Goal: Download file/media

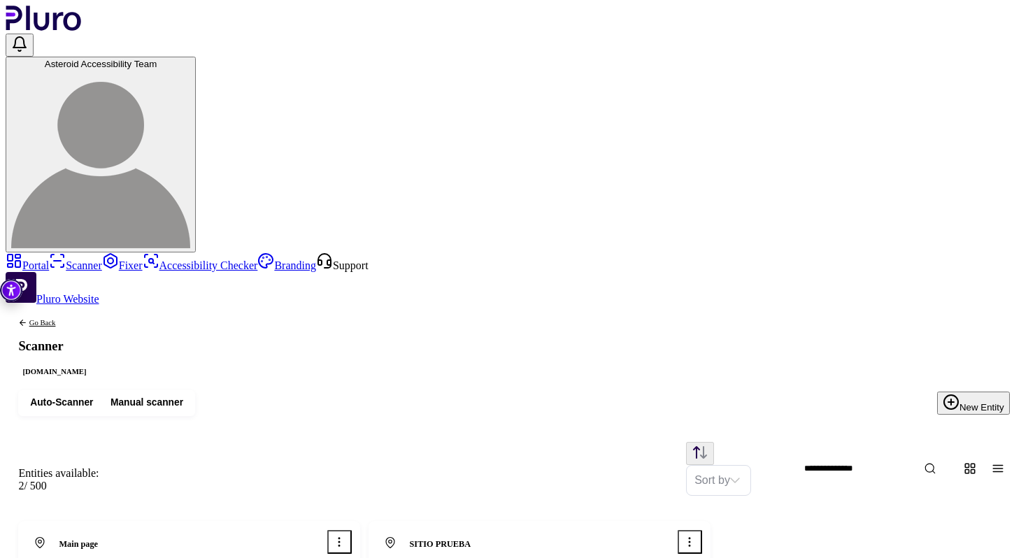
click at [696, 536] on icon "Open options menu" at bounding box center [689, 542] width 13 height 13
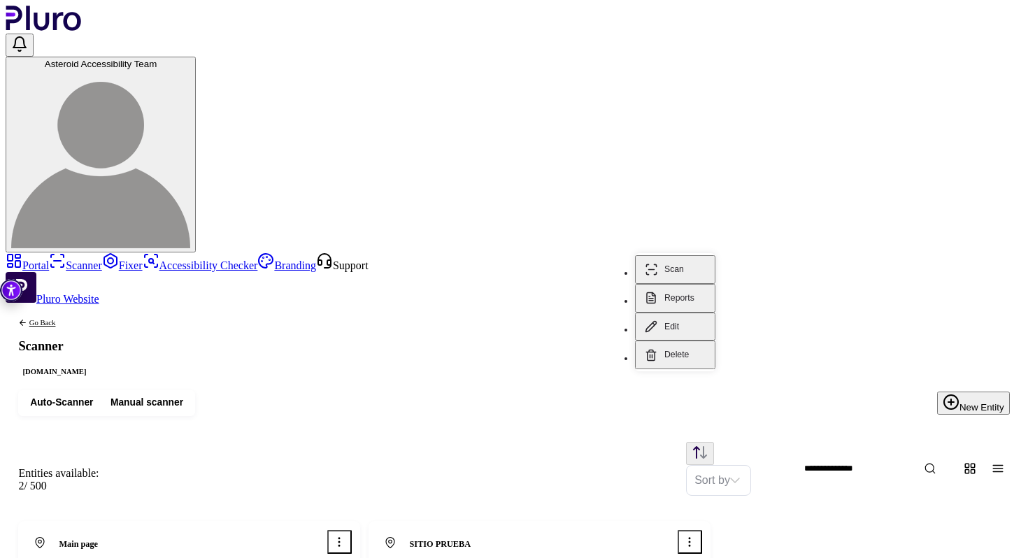
click at [667, 284] on button "Reports" at bounding box center [675, 298] width 80 height 29
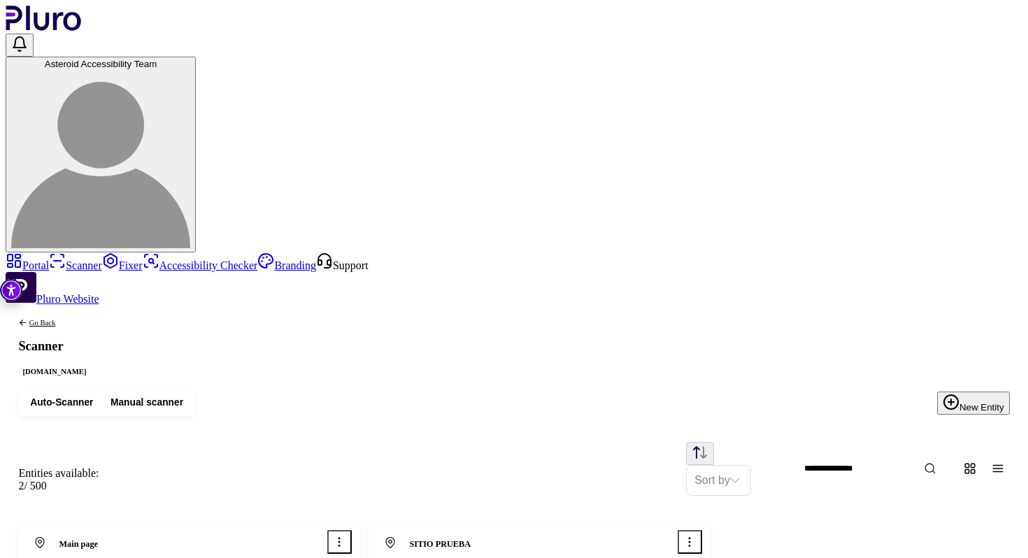
click at [345, 536] on icon "Open options menu" at bounding box center [339, 542] width 13 height 13
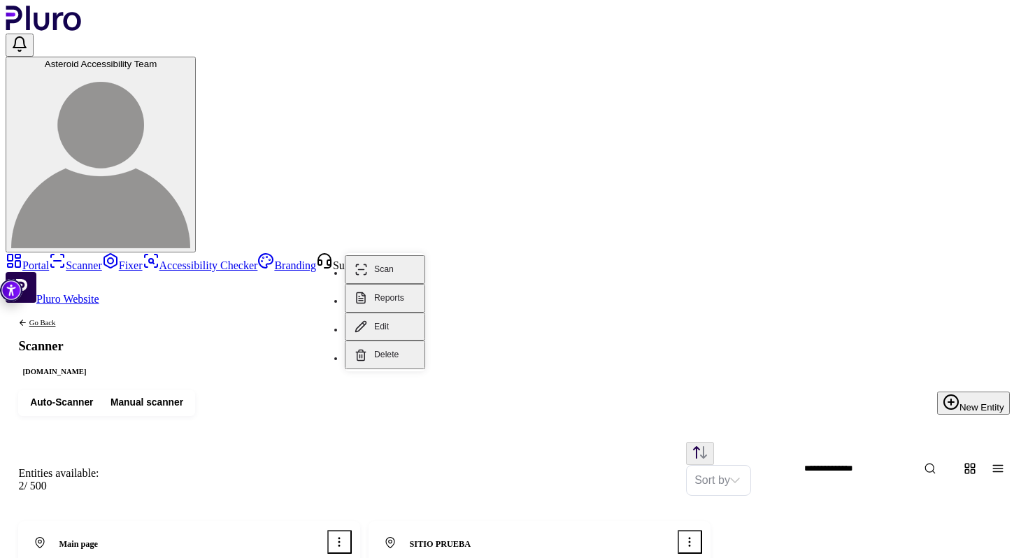
click at [401, 284] on button "Reports" at bounding box center [385, 298] width 80 height 29
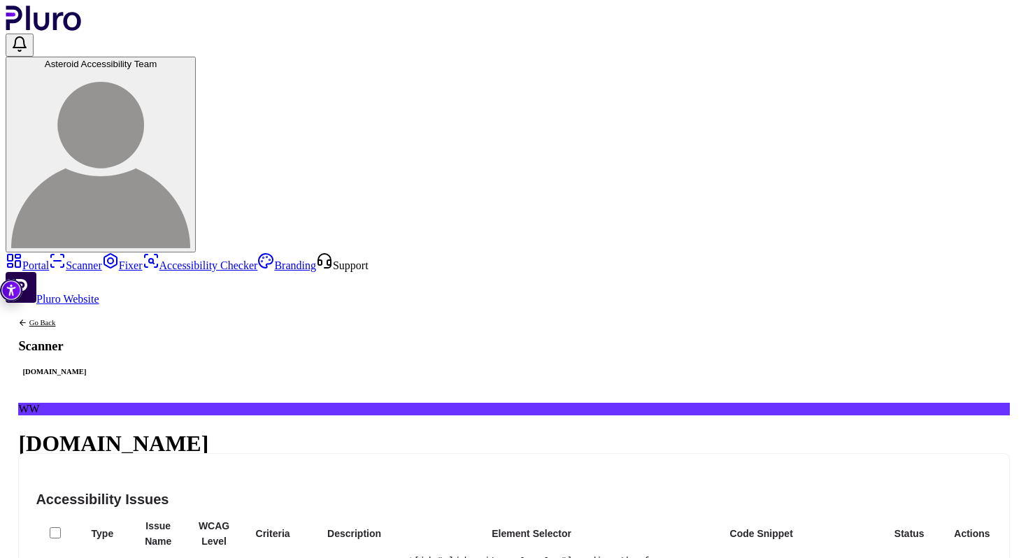
click at [88, 527] on button "Export" at bounding box center [53, 538] width 70 height 22
click at [992, 181] on button "Export as PDF" at bounding box center [989, 194] width 88 height 27
click at [103, 306] on div "Go Back Scanner [DOMAIN_NAME]" at bounding box center [55, 348] width 98 height 85
click at [27, 318] on icon "Back to previous screen" at bounding box center [22, 322] width 8 height 8
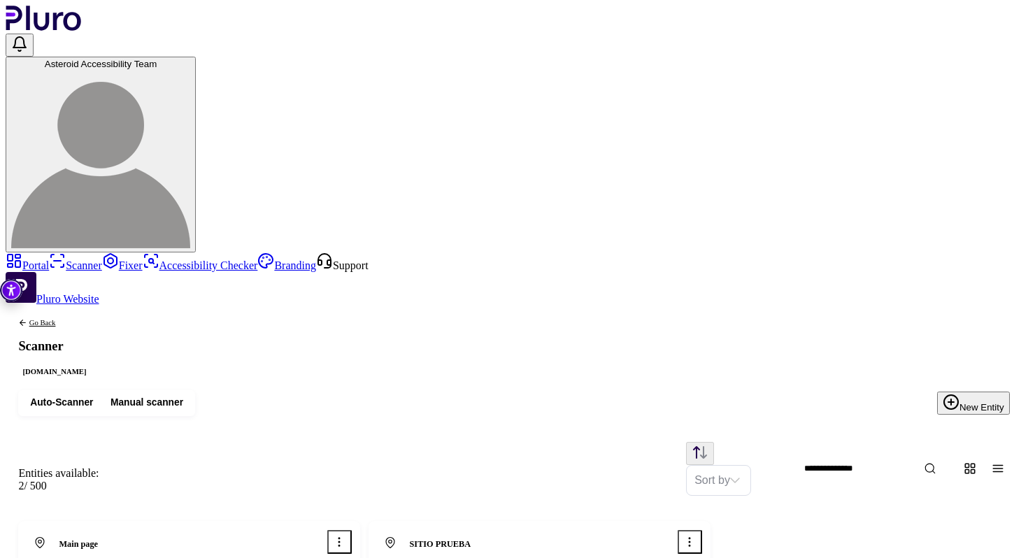
click at [696, 536] on icon "Open options menu" at bounding box center [689, 542] width 13 height 13
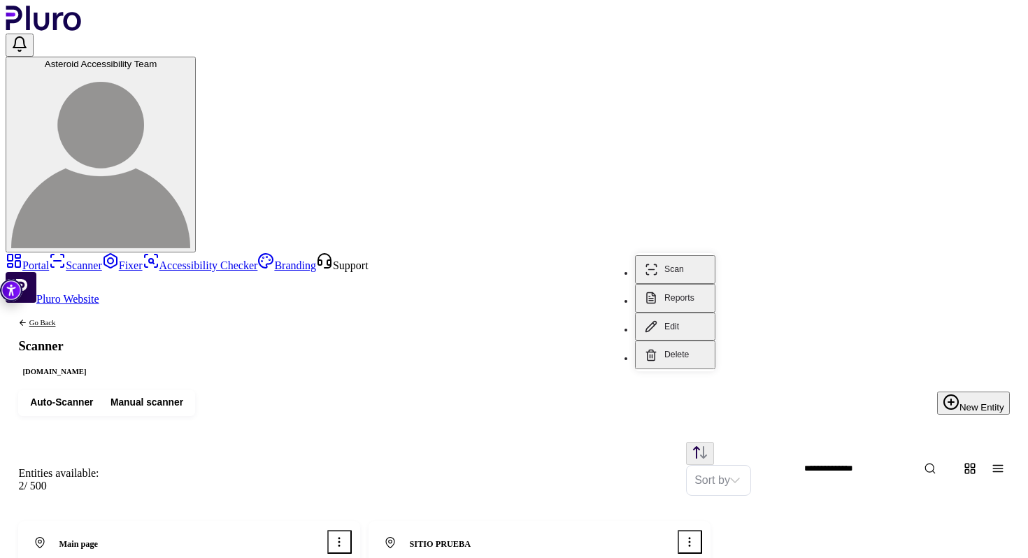
click at [670, 285] on button "Reports" at bounding box center [675, 298] width 80 height 29
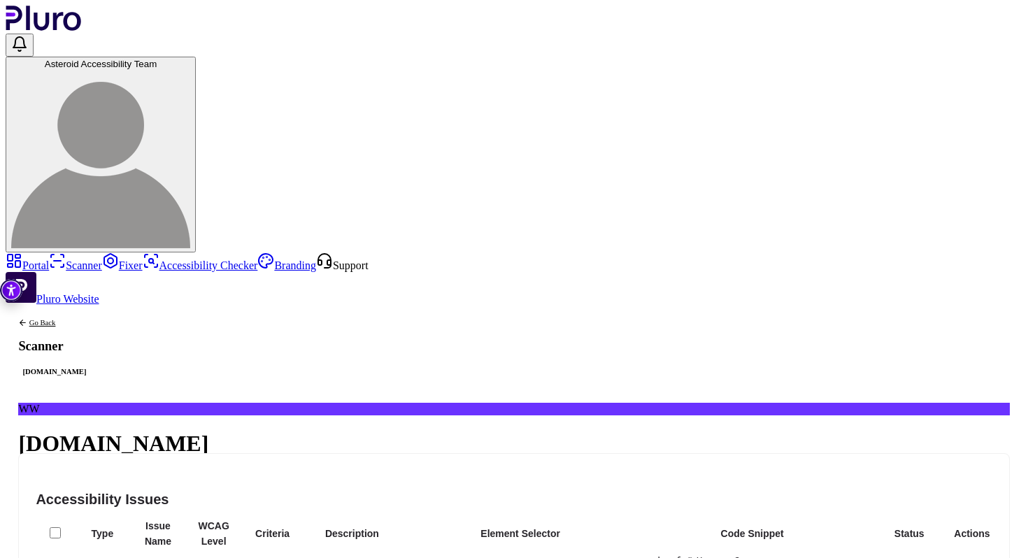
click at [88, 527] on button "Export" at bounding box center [53, 538] width 70 height 22
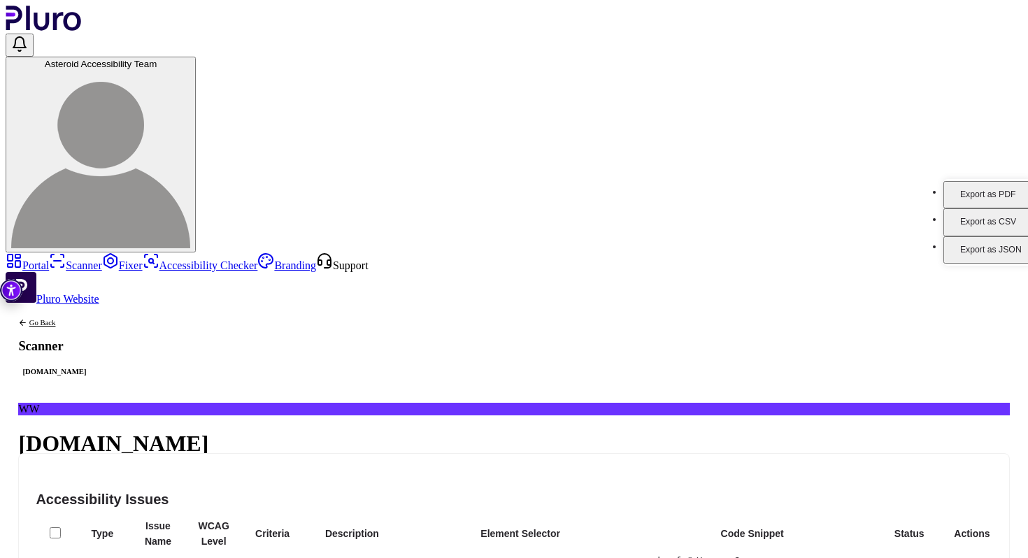
click at [965, 185] on button "Export as PDF" at bounding box center [987, 194] width 88 height 27
